Goal: Check status: Check status

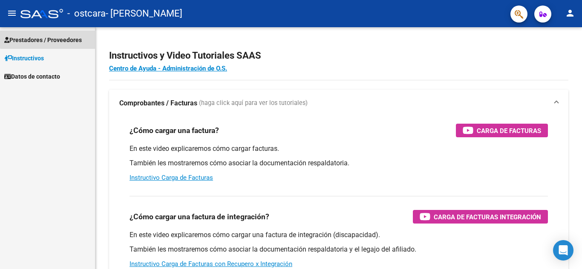
click at [64, 37] on span "Prestadores / Proveedores" at bounding box center [42, 39] width 77 height 9
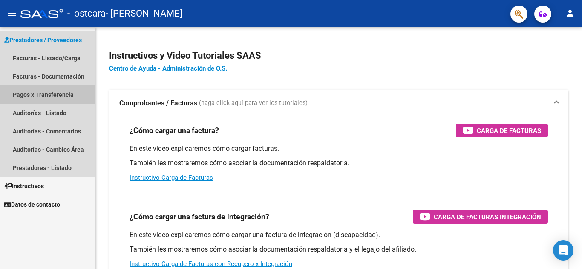
click at [59, 92] on link "Pagos x Transferencia" at bounding box center [47, 95] width 95 height 18
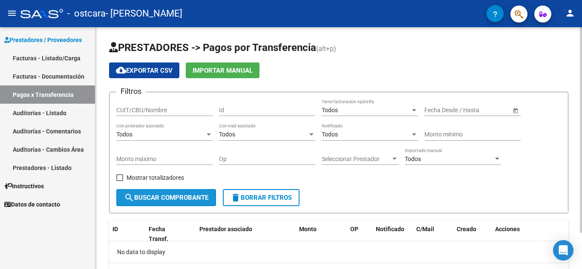
click at [183, 192] on button "search Buscar Comprobante" at bounding box center [166, 197] width 100 height 17
click at [120, 177] on span at bounding box center [119, 178] width 7 height 7
click at [120, 181] on input "Mostrar totalizadores" at bounding box center [119, 181] width 0 height 0
checkbox input "true"
click at [177, 197] on span "search Buscar Comprobante" at bounding box center [166, 198] width 84 height 8
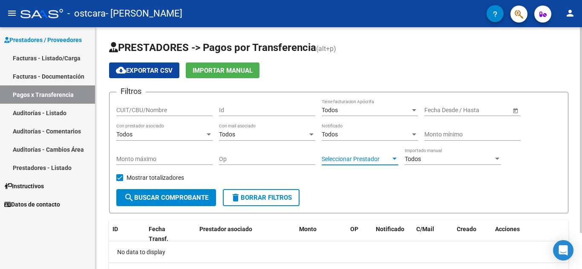
click at [393, 158] on div at bounding box center [394, 159] width 4 height 2
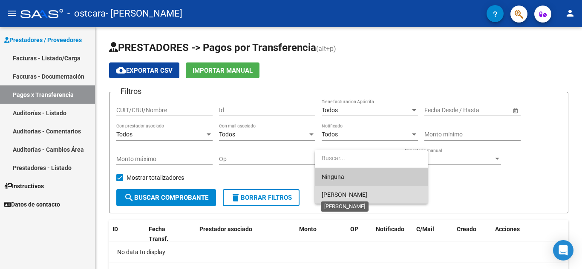
click at [367, 193] on span "[PERSON_NAME]" at bounding box center [344, 195] width 46 height 7
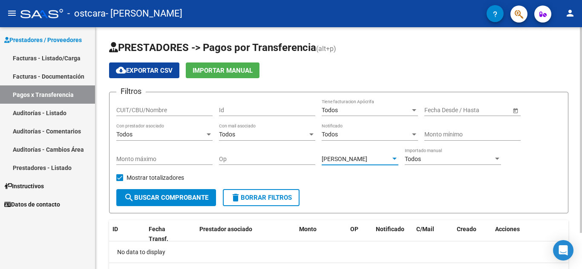
click at [169, 197] on span "search Buscar Comprobante" at bounding box center [166, 198] width 84 height 8
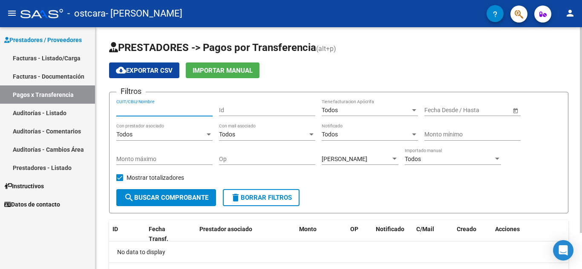
click at [184, 112] on input "CUIT/CBU/Nombre" at bounding box center [164, 110] width 96 height 7
click at [518, 109] on span "Open calendar" at bounding box center [515, 110] width 20 height 20
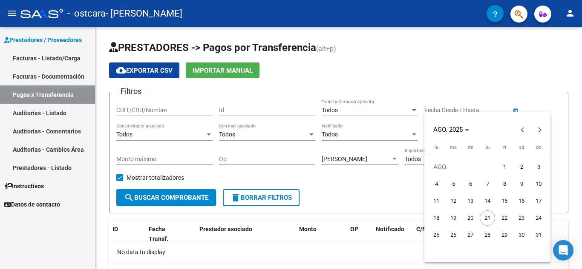
click at [506, 167] on span "1" at bounding box center [503, 167] width 15 height 15
type input "[DATE]"
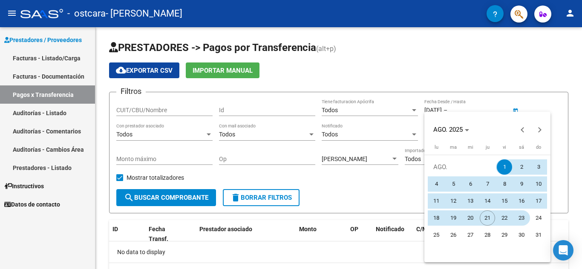
click at [521, 215] on span "23" at bounding box center [520, 218] width 15 height 15
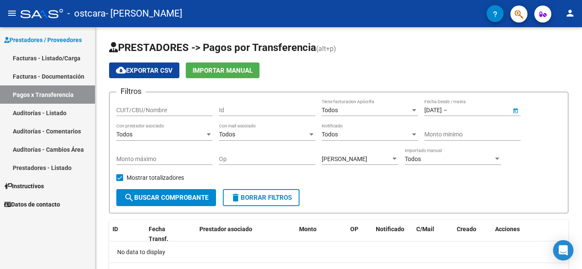
type input "[DATE]"
click at [180, 198] on span "search Buscar Comprobante" at bounding box center [166, 198] width 84 height 8
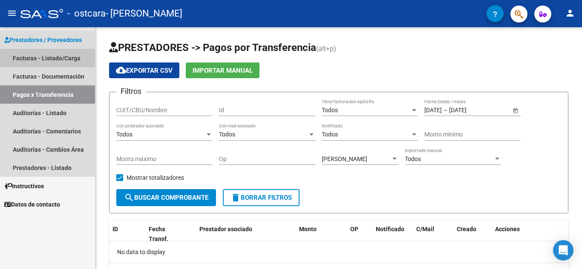
click at [66, 60] on link "Facturas - Listado/Carga" at bounding box center [47, 58] width 95 height 18
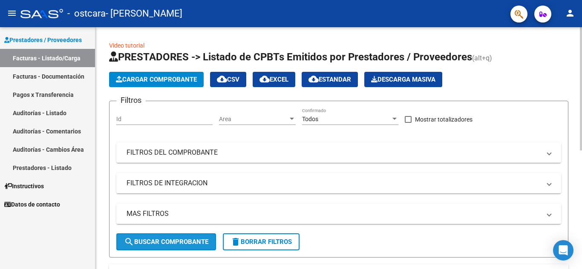
click at [185, 240] on span "search Buscar Comprobante" at bounding box center [166, 242] width 84 height 8
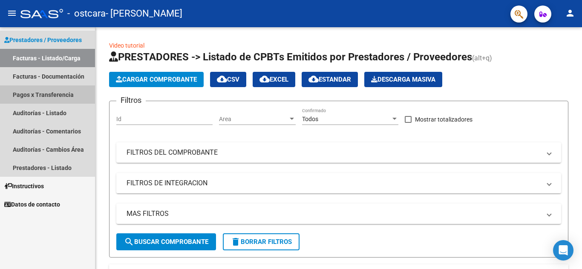
click at [45, 93] on link "Pagos x Transferencia" at bounding box center [47, 95] width 95 height 18
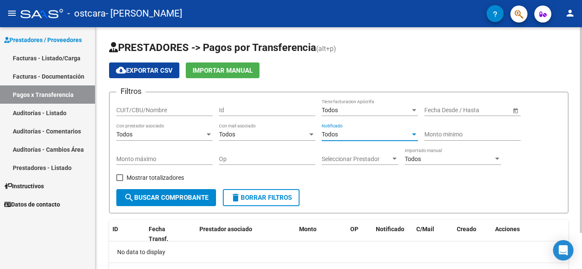
click at [413, 132] on div at bounding box center [414, 135] width 8 height 7
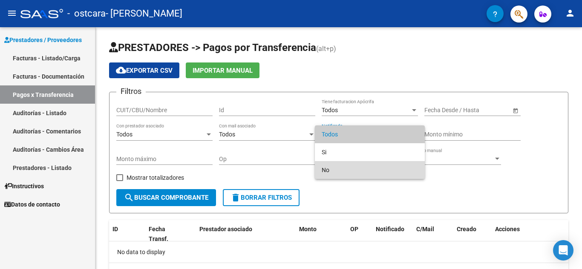
click at [328, 168] on span "No" at bounding box center [369, 170] width 96 height 18
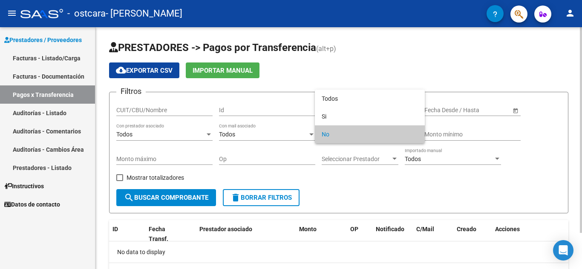
drag, startPoint x: 251, startPoint y: 104, endPoint x: 245, endPoint y: 107, distance: 6.5
click at [245, 107] on div at bounding box center [291, 134] width 582 height 269
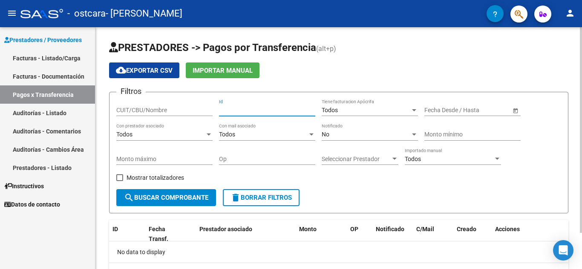
click at [245, 107] on input "Id" at bounding box center [267, 110] width 96 height 7
